Goal: Task Accomplishment & Management: Manage account settings

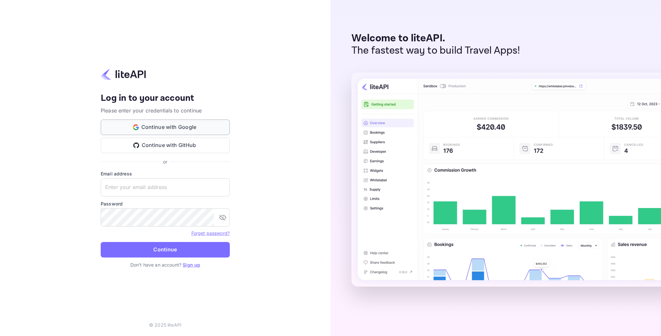
type input "[EMAIL_ADDRESS][DOMAIN_NAME]"
click at [201, 127] on button "Continue with Google" at bounding box center [165, 126] width 129 height 15
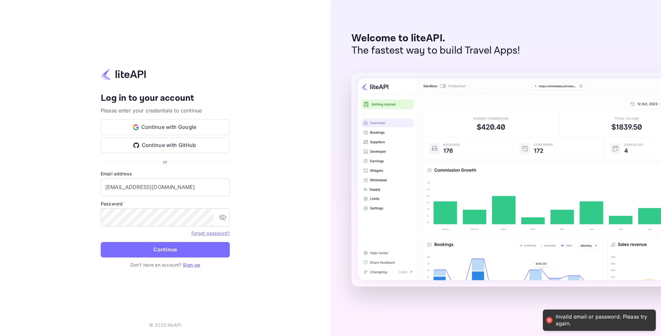
click at [269, 120] on div "Your account has been created successfully, a confirmation link has been sent t…" at bounding box center [165, 168] width 331 height 336
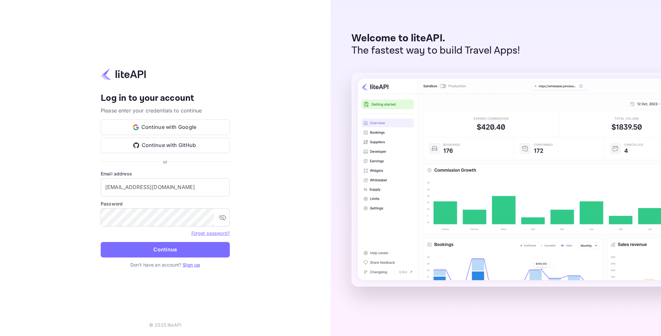
click at [281, 182] on div "Your account has been created successfully, a confirmation link has been sent t…" at bounding box center [165, 168] width 331 height 336
click at [612, 35] on div "Welcome to liteAPI. The fastest way to build Travel Apps!" at bounding box center [496, 168] width 331 height 336
click at [281, 56] on div "Your account has been created successfully, a confirmation link has been sent t…" at bounding box center [165, 168] width 331 height 336
click at [197, 128] on button "Continue with Google" at bounding box center [165, 126] width 129 height 15
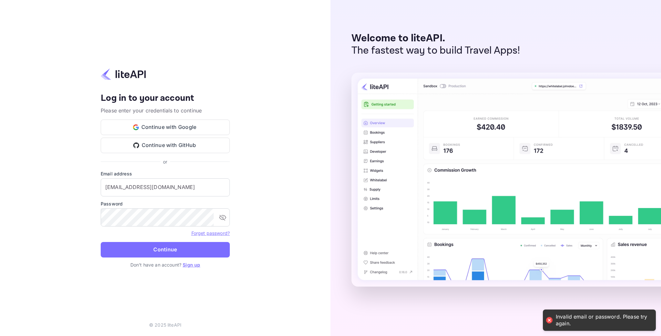
click at [273, 80] on div "Your account has been created successfully, a confirmation link has been sent t…" at bounding box center [165, 168] width 331 height 336
click at [174, 182] on input "[EMAIL_ADDRESS][DOMAIN_NAME]" at bounding box center [165, 187] width 129 height 18
click at [199, 185] on input "[EMAIL_ADDRESS][DOMAIN_NAME]" at bounding box center [165, 187] width 129 height 18
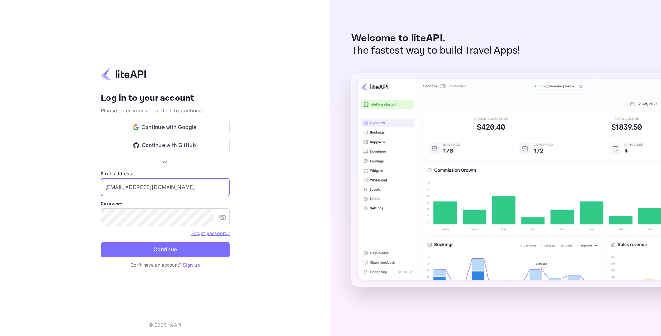
click at [212, 164] on div "or" at bounding box center [165, 161] width 129 height 7
click at [170, 254] on button "Continue" at bounding box center [165, 249] width 129 height 15
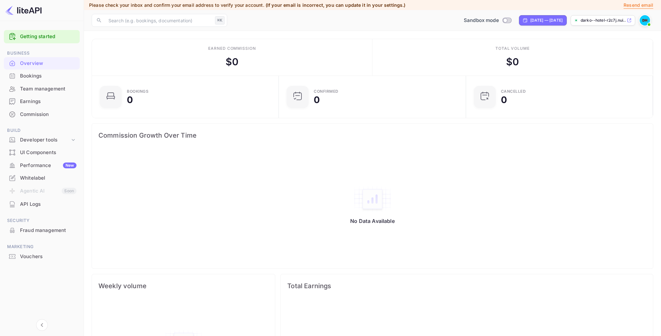
click at [643, 18] on img at bounding box center [645, 20] width 10 height 10
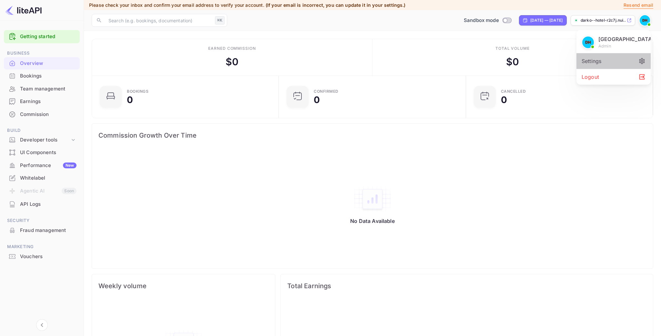
click at [641, 61] on icon at bounding box center [642, 61] width 6 height 6
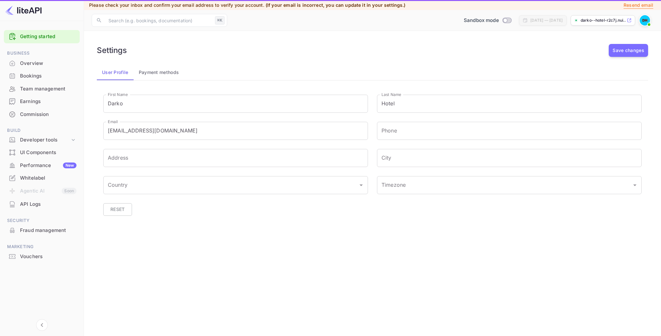
type input "(GMT+01:00) [GEOGRAPHIC_DATA]"
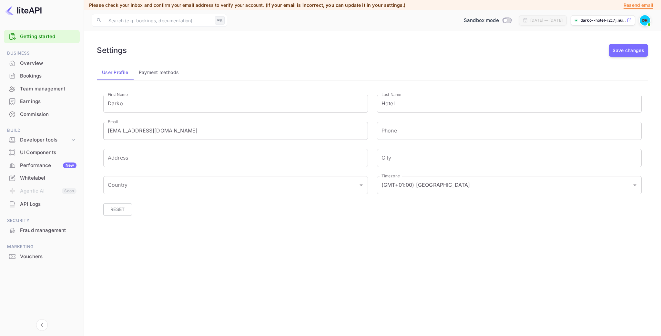
click at [203, 128] on input "[EMAIL_ADDRESS][DOMAIN_NAME]" at bounding box center [235, 131] width 265 height 18
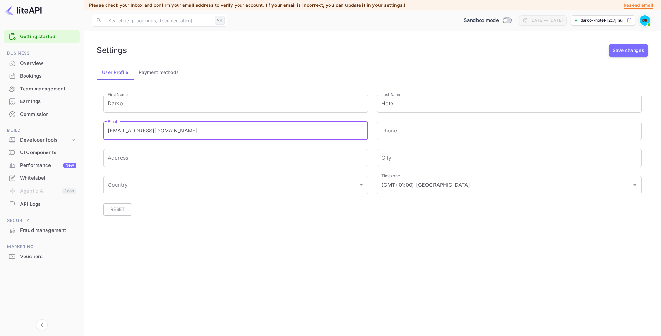
click at [203, 128] on input "[EMAIL_ADDRESS][DOMAIN_NAME]" at bounding box center [235, 131] width 265 height 18
click at [227, 47] on div "Settings Save changes" at bounding box center [372, 50] width 551 height 13
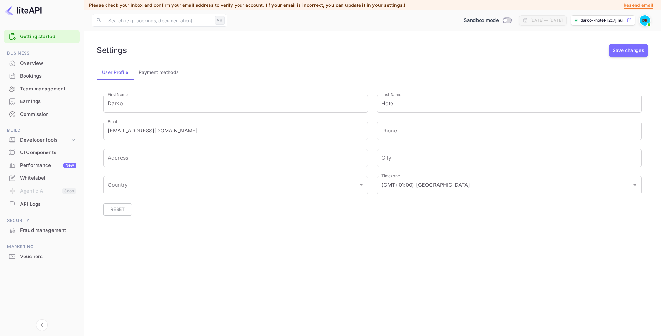
click at [604, 19] on p "darko--hotel-r2c7j.nui..." at bounding box center [603, 20] width 45 height 6
click at [649, 19] on img at bounding box center [645, 20] width 10 height 10
click at [635, 58] on div "Settings" at bounding box center [613, 60] width 74 height 15
click at [371, 75] on div "User Profile Payment methods" at bounding box center [372, 72] width 551 height 15
click at [604, 22] on p "darko--hotel-r2c7j.nui..." at bounding box center [603, 20] width 45 height 6
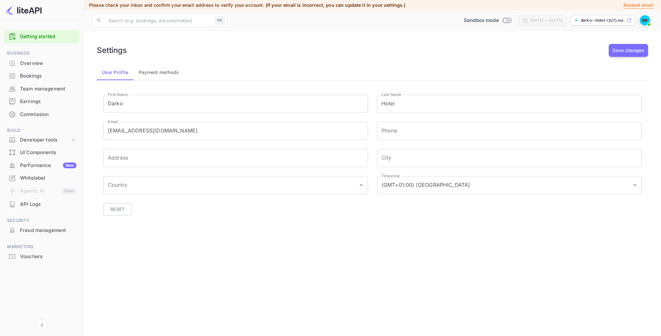
click at [205, 52] on div "Settings Save changes" at bounding box center [372, 50] width 551 height 13
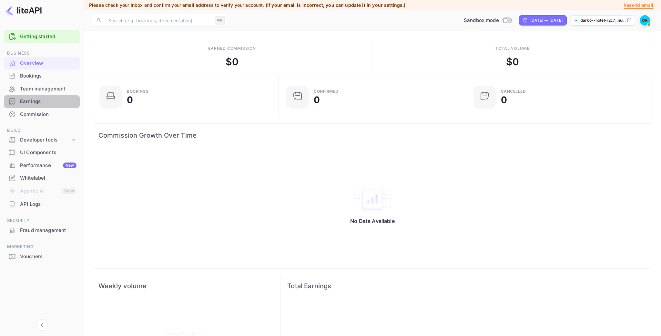
click at [40, 106] on div "Earnings" at bounding box center [42, 101] width 76 height 13
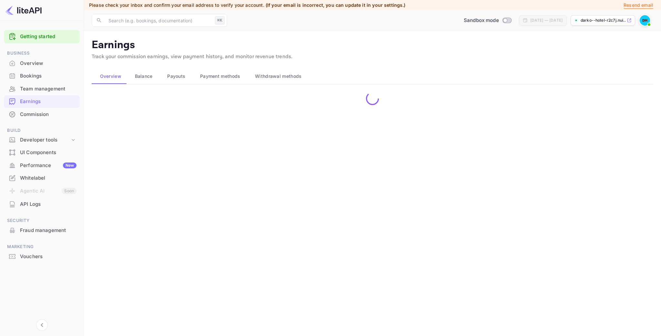
click at [43, 113] on div "Commission" at bounding box center [48, 114] width 56 height 7
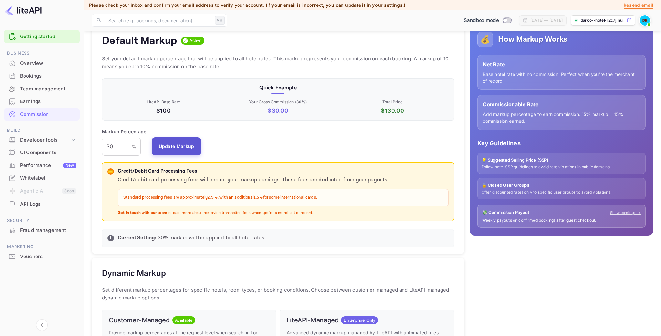
scroll to position [115, 352]
click at [125, 152] on input "30" at bounding box center [117, 147] width 30 height 18
